Goal: Task Accomplishment & Management: Manage account settings

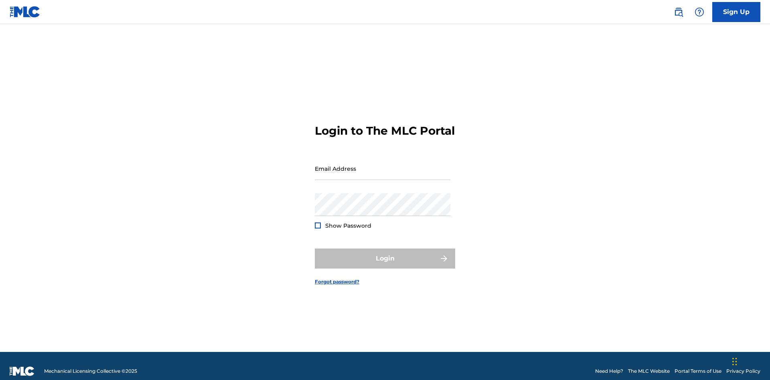
scroll to position [10, 0]
click at [382, 165] on input "Email Address" at bounding box center [382, 168] width 135 height 23
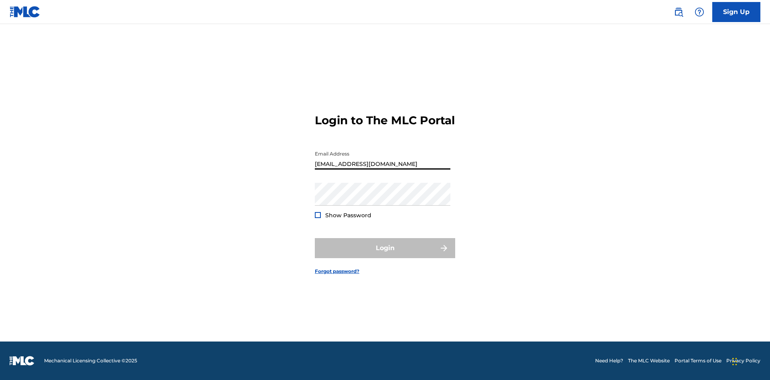
type input "[EMAIL_ADDRESS][DOMAIN_NAME]"
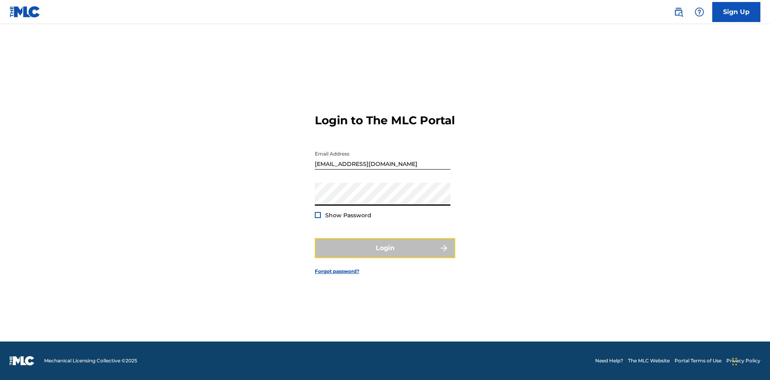
click at [385, 255] on button "Login" at bounding box center [385, 248] width 140 height 20
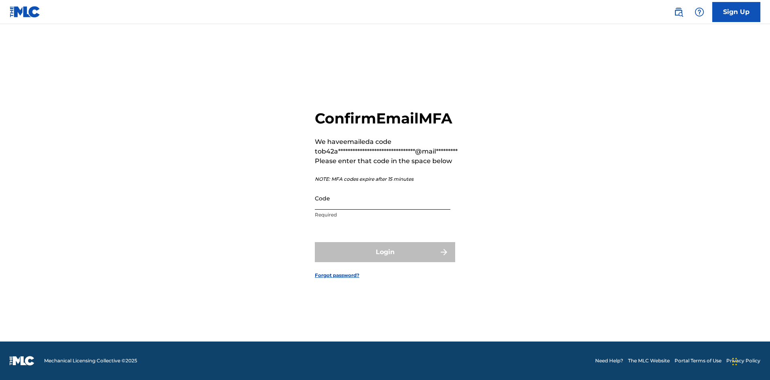
click at [382, 198] on input "Code" at bounding box center [382, 198] width 135 height 23
type input "682251"
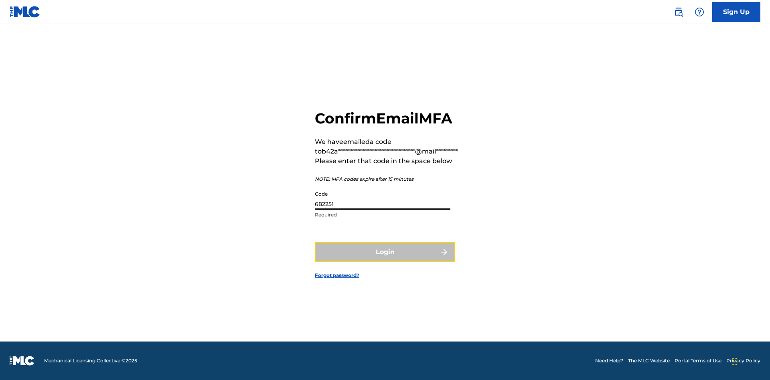
click at [385, 252] on button "Login" at bounding box center [385, 252] width 140 height 20
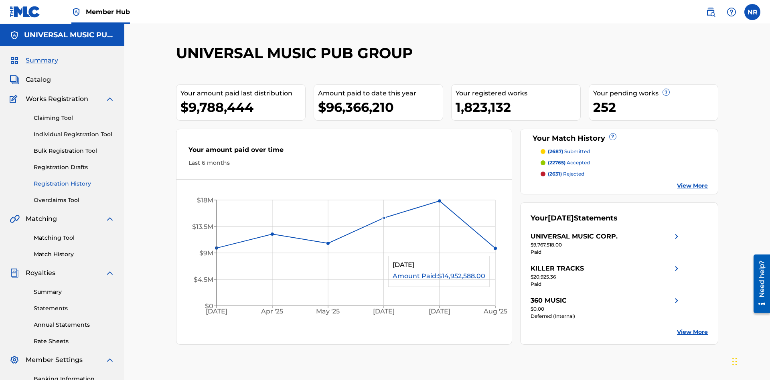
click at [74, 180] on link "Registration History" at bounding box center [74, 184] width 81 height 8
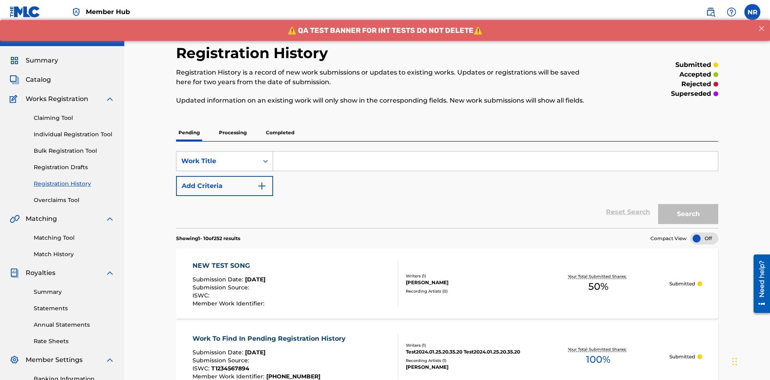
click at [217, 156] on div "Work Title" at bounding box center [217, 161] width 72 height 10
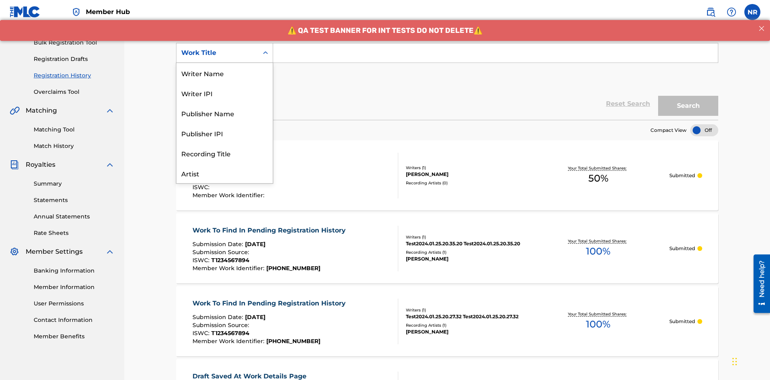
scroll to position [40, 0]
click at [224, 173] on div "Work Title" at bounding box center [224, 173] width 96 height 20
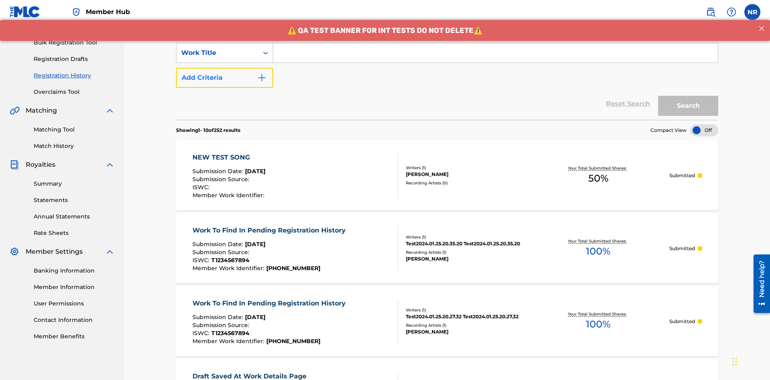
click at [224, 68] on button "Add Criteria" at bounding box center [224, 78] width 97 height 20
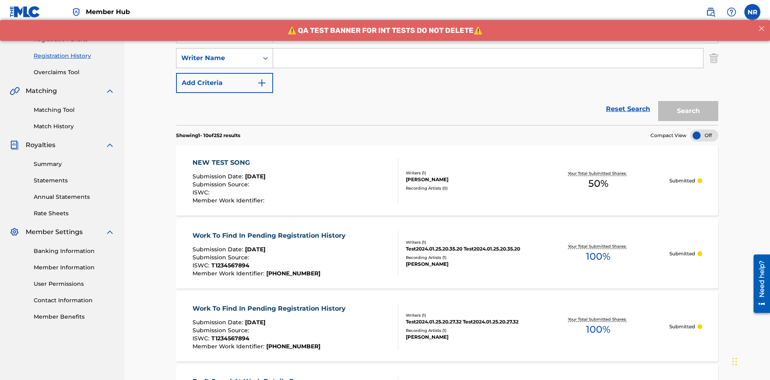
click at [217, 53] on div "Writer Name" at bounding box center [217, 58] width 72 height 10
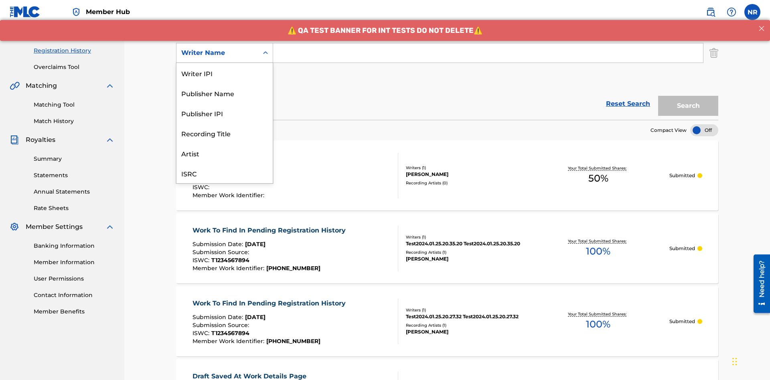
scroll to position [20, 0]
click at [224, 113] on div "Recording Title" at bounding box center [224, 113] width 96 height 20
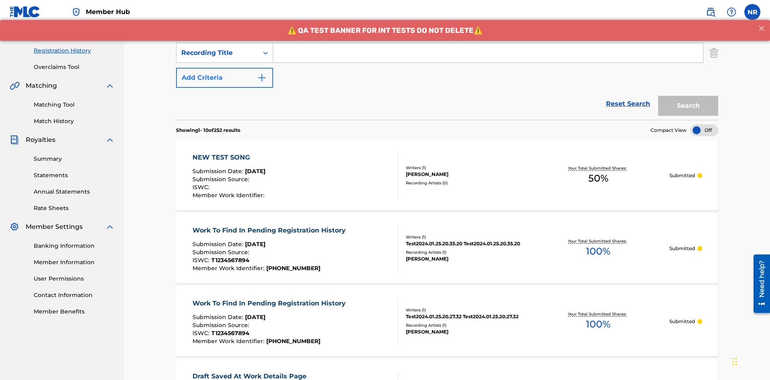
click at [224, 68] on button "Add Criteria" at bounding box center [224, 78] width 97 height 20
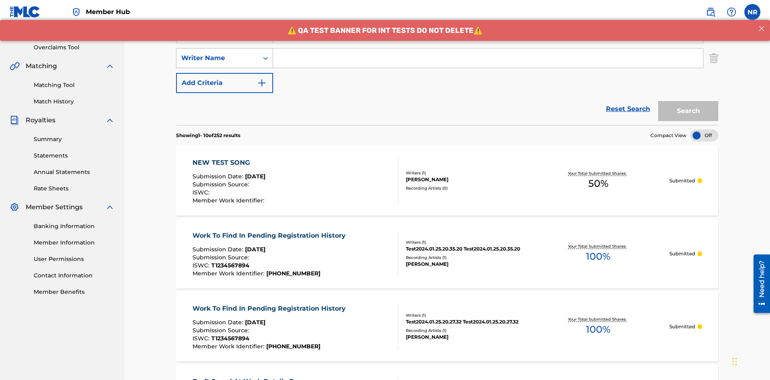
click at [217, 53] on div "Writer Name" at bounding box center [217, 58] width 72 height 10
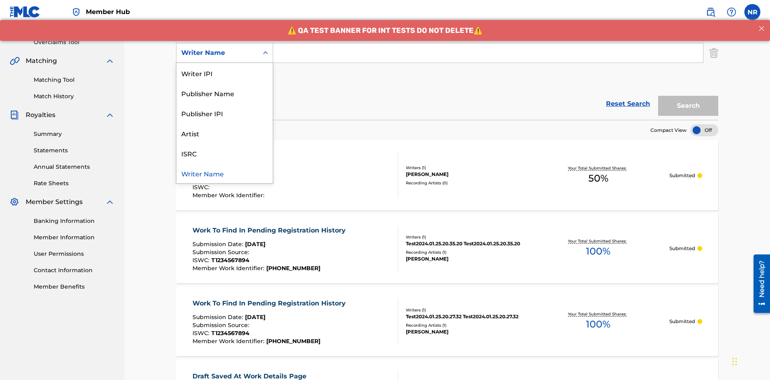
click at [224, 153] on div "ISRC" at bounding box center [224, 153] width 96 height 20
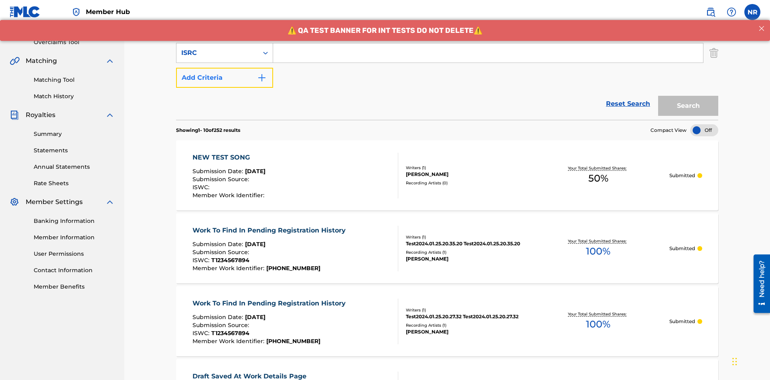
click at [224, 68] on button "Add Criteria" at bounding box center [224, 78] width 97 height 20
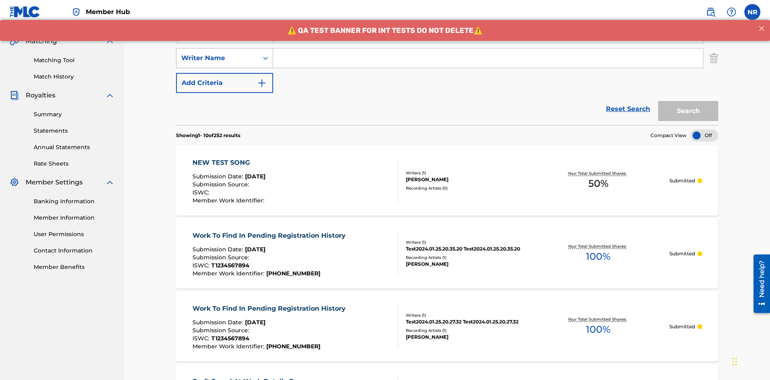
click at [217, 53] on div "Writer Name" at bounding box center [217, 58] width 72 height 10
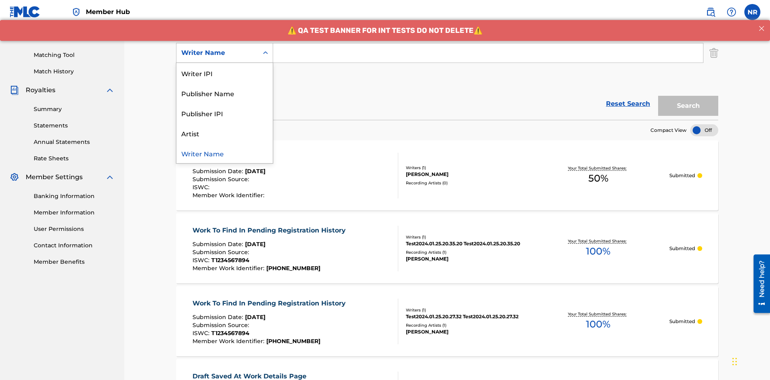
click at [224, 153] on div "Writer Name" at bounding box center [224, 153] width 96 height 20
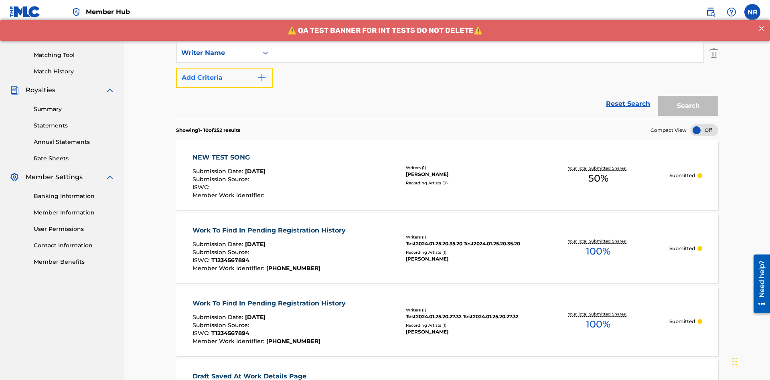
click at [224, 68] on button "Add Criteria" at bounding box center [224, 78] width 97 height 20
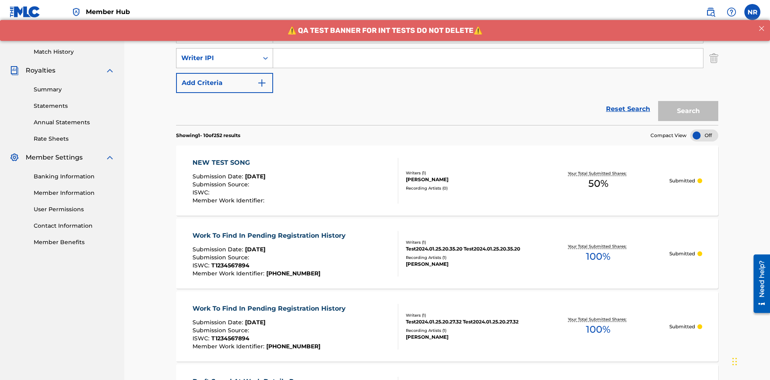
click at [217, 53] on div "Writer IPI" at bounding box center [217, 58] width 72 height 10
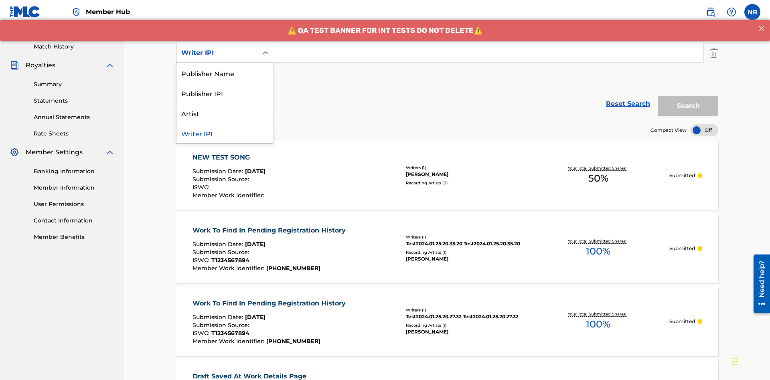
click at [224, 73] on div "Publisher Name" at bounding box center [224, 73] width 96 height 20
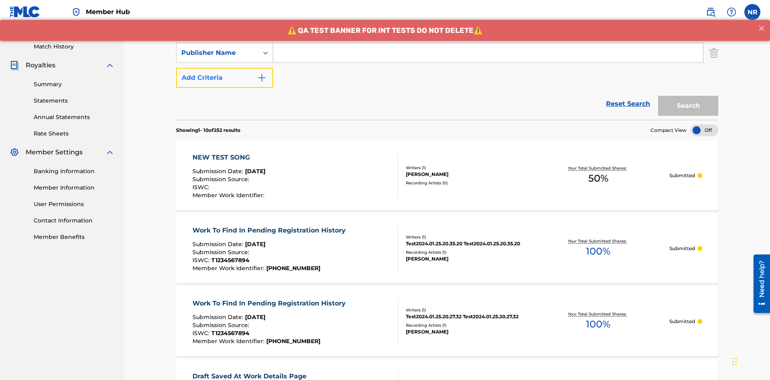
click at [224, 68] on button "Add Criteria" at bounding box center [224, 78] width 97 height 20
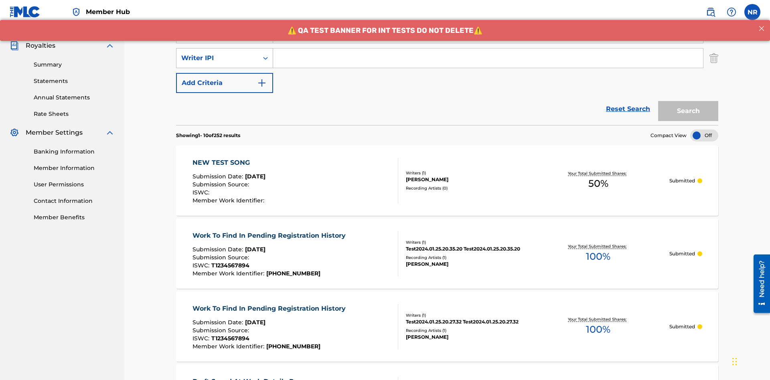
click at [217, 53] on div "Writer IPI" at bounding box center [217, 58] width 72 height 10
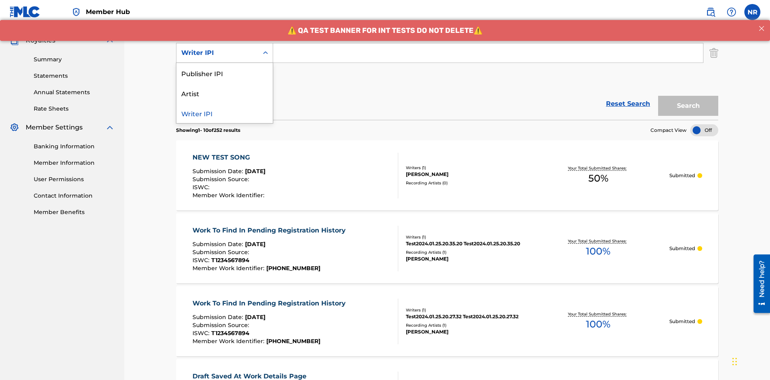
click at [224, 73] on div "Publisher IPI" at bounding box center [224, 73] width 96 height 20
click at [224, 68] on button "Add Criteria" at bounding box center [224, 78] width 97 height 20
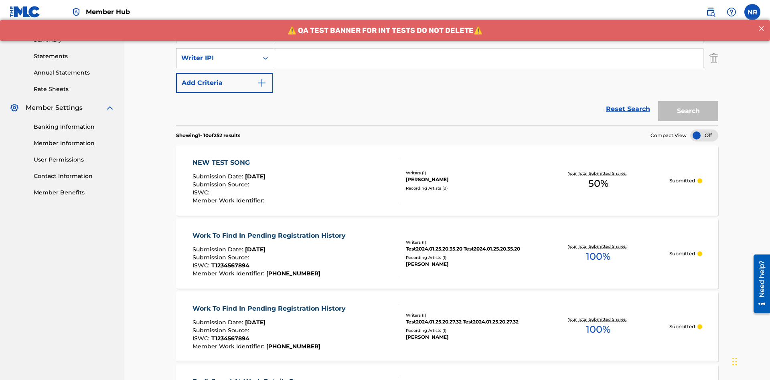
click at [217, 53] on div "Writer IPI" at bounding box center [217, 58] width 72 height 10
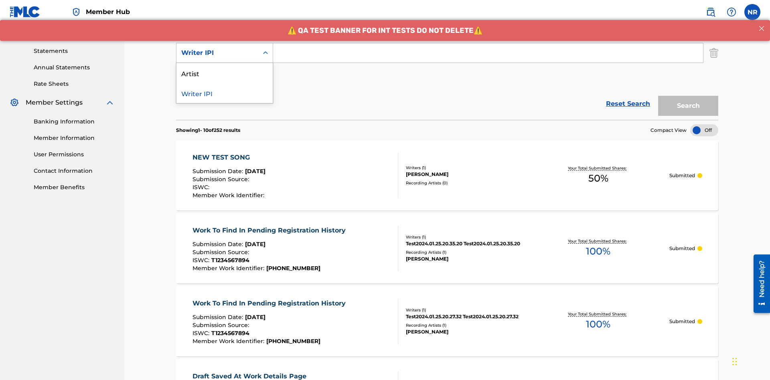
click at [224, 73] on div "Artist" at bounding box center [224, 73] width 96 height 20
click at [224, 68] on button "Add Criteria" at bounding box center [224, 78] width 97 height 20
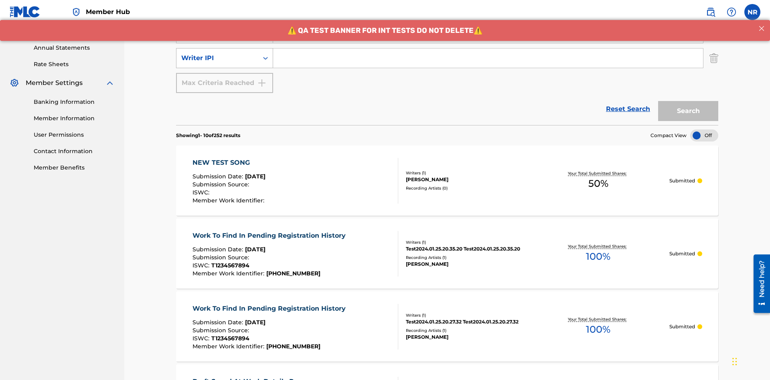
click at [217, 53] on div "Writer IPI" at bounding box center [217, 58] width 72 height 10
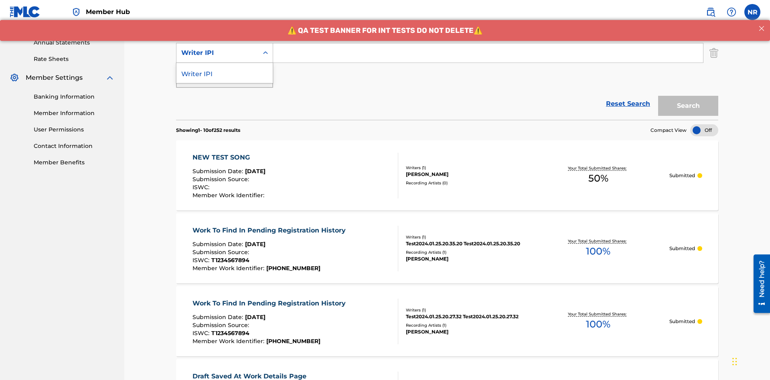
click at [224, 73] on div "Writer IPI" at bounding box center [224, 73] width 96 height 20
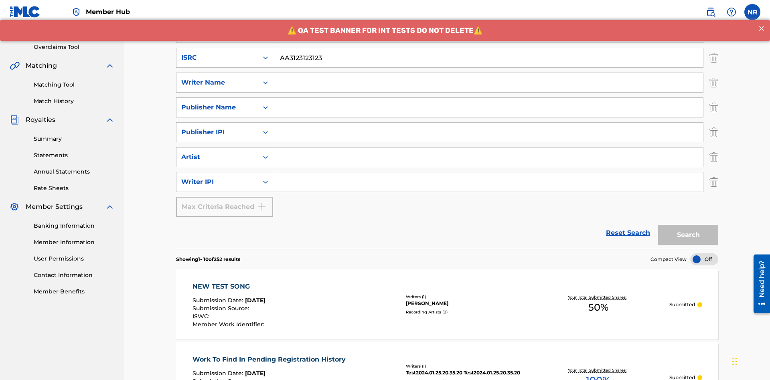
type input "AA3123123123"
click at [495, 18] on input "Search Form" at bounding box center [495, 7] width 444 height 19
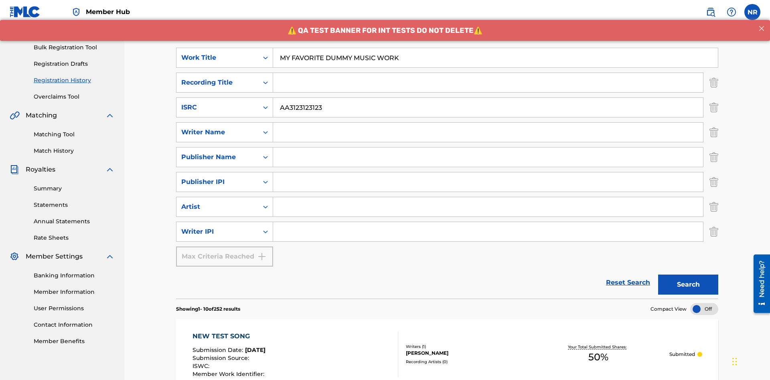
type input "MY FAVORITE DUMMY MUSIC WORK"
click at [488, 123] on input "Search Form" at bounding box center [488, 132] width 430 height 19
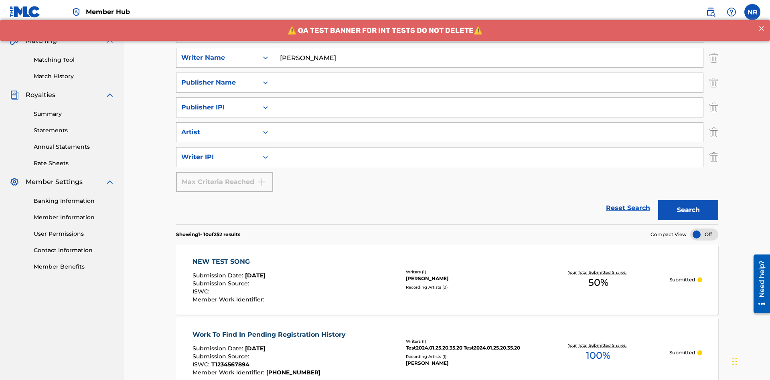
type input "[PERSON_NAME]"
click at [488, 147] on input "Search Form" at bounding box center [488, 156] width 430 height 19
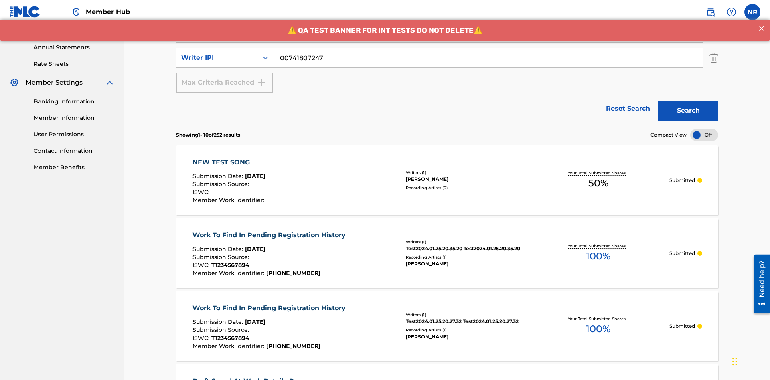
type input "00741807247"
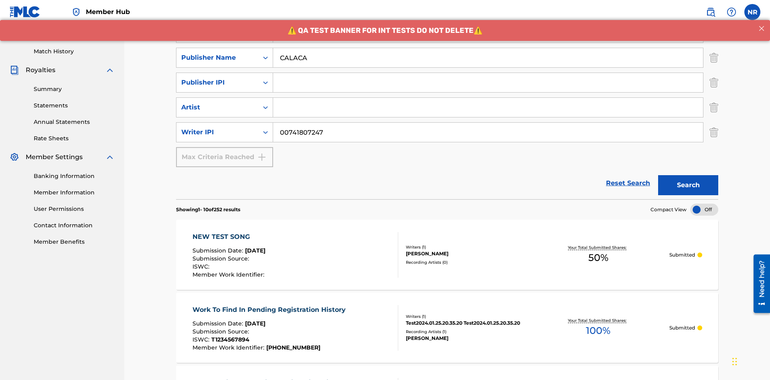
type input "CALACA"
click at [488, 73] on input "Search Form" at bounding box center [488, 82] width 430 height 19
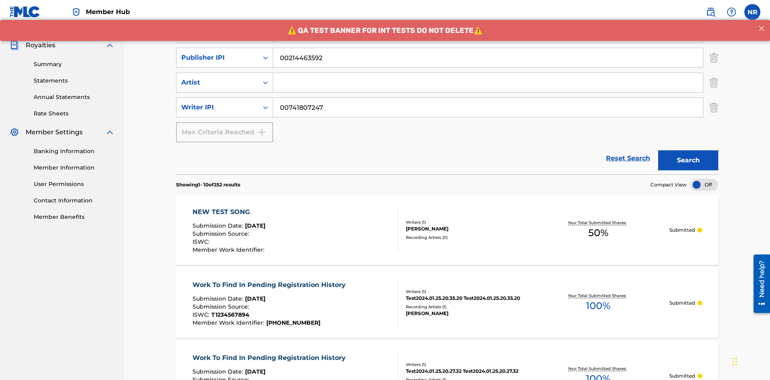
type input "00214463592"
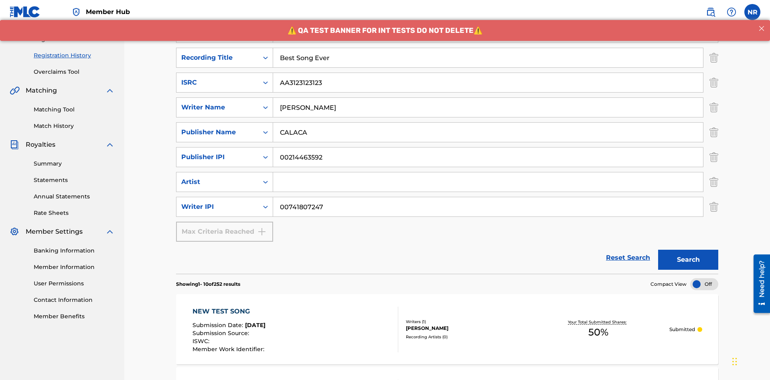
type input "Best Song Ever"
click at [488, 172] on input "Search Form" at bounding box center [488, 181] width 430 height 19
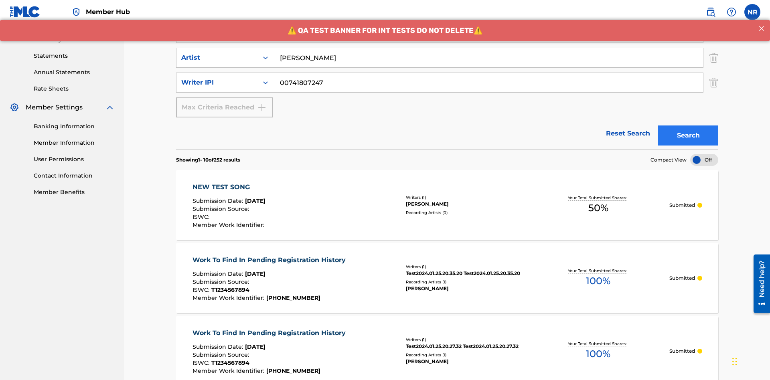
type input "[PERSON_NAME]"
click at [688, 125] on button "Search" at bounding box center [688, 135] width 60 height 20
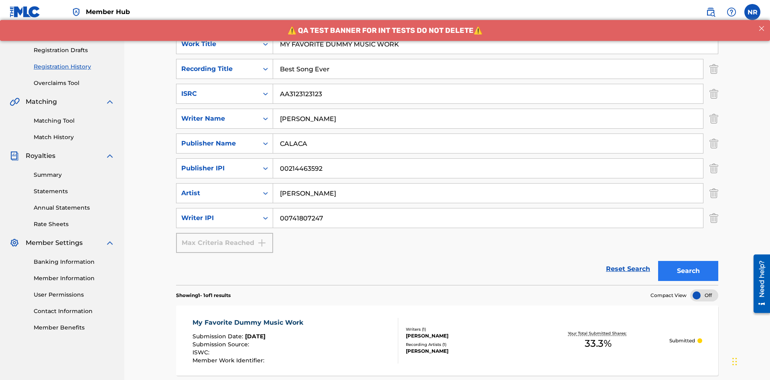
scroll to position [0, 0]
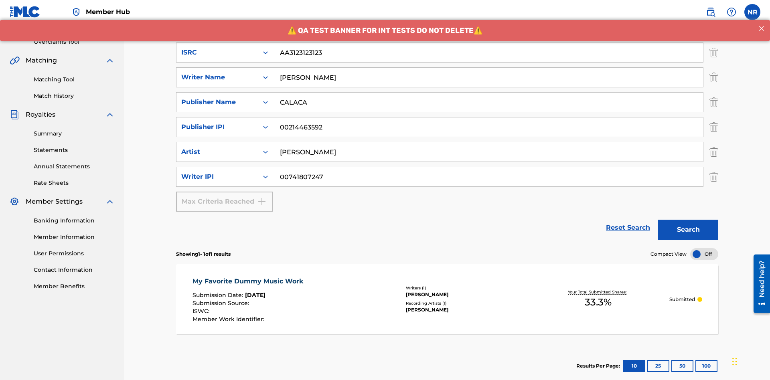
click at [248, 277] on div "My Favorite Dummy Music Work" at bounding box center [249, 282] width 115 height 10
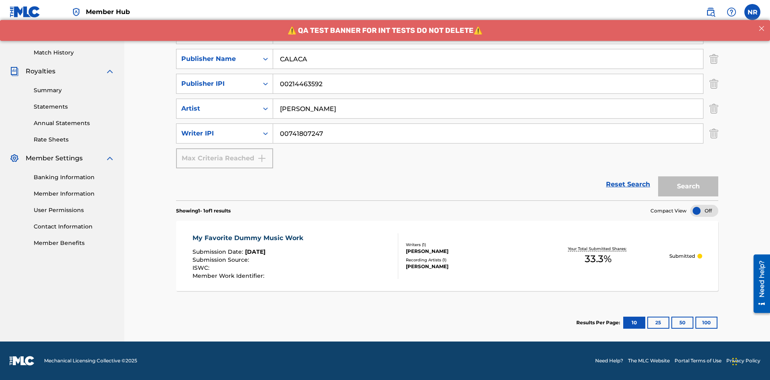
scroll to position [117, 0]
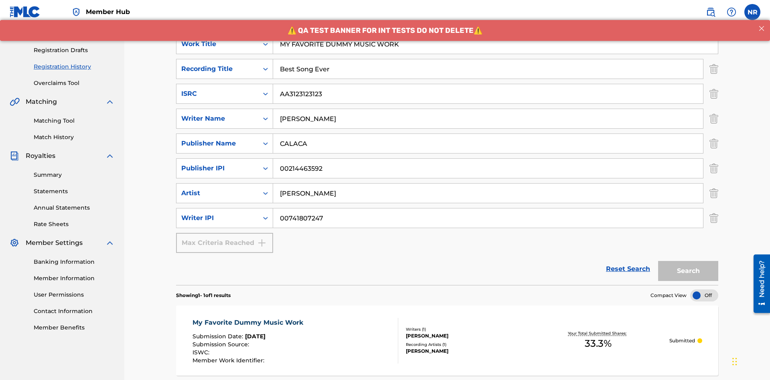
click at [232, 24] on p "Processing" at bounding box center [232, 15] width 32 height 17
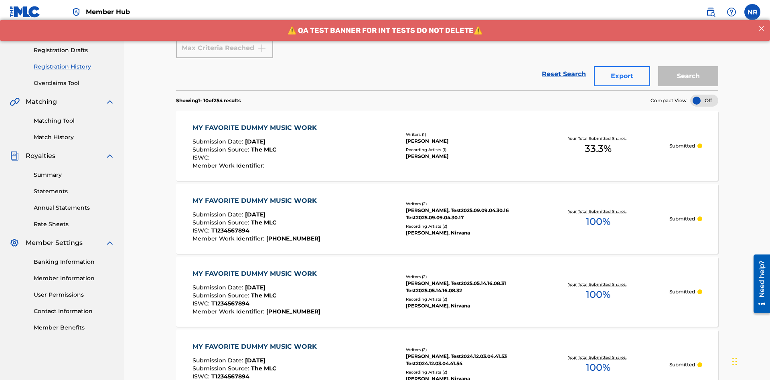
click at [622, 66] on button "Export" at bounding box center [622, 76] width 56 height 20
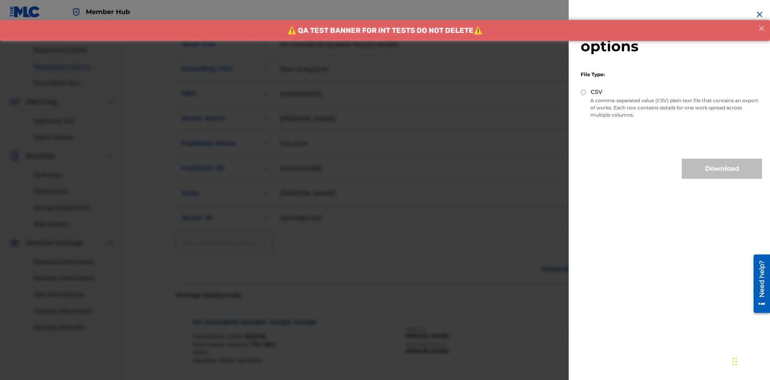
scroll to position [330, 0]
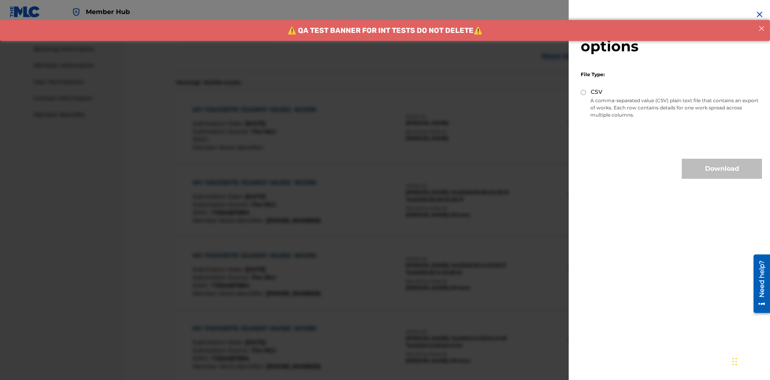
click at [583, 92] on input "CSV" at bounding box center [582, 92] width 5 height 5
radio input "true"
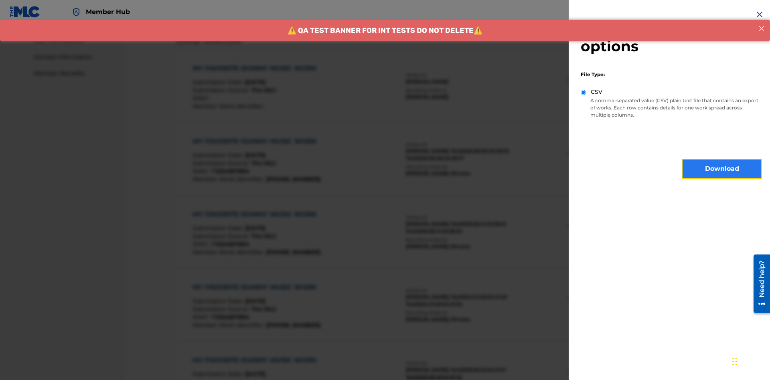
click at [721, 169] on button "Download" at bounding box center [721, 169] width 80 height 20
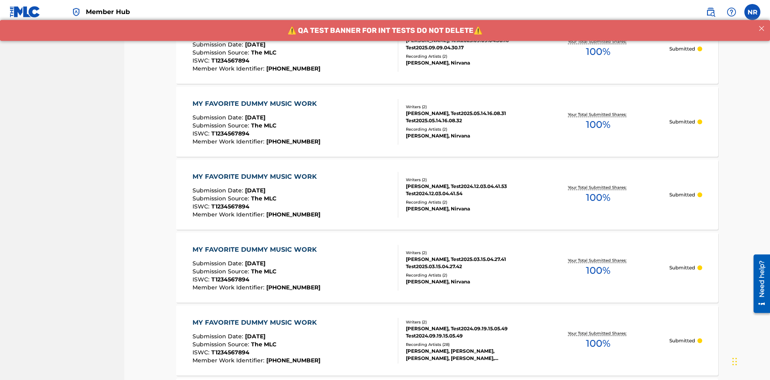
scroll to position [564, 0]
